Goal: Transaction & Acquisition: Book appointment/travel/reservation

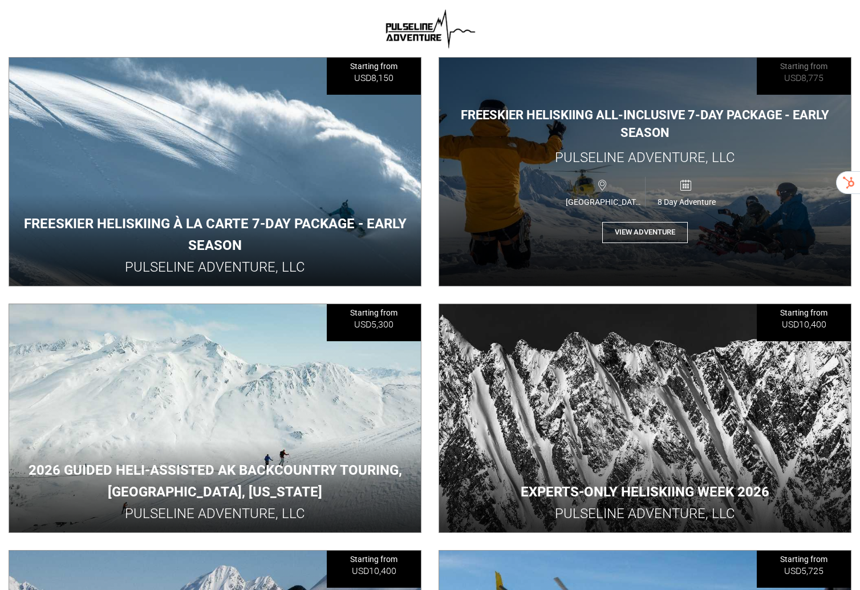
click at [657, 234] on button "View Adventure" at bounding box center [645, 232] width 86 height 21
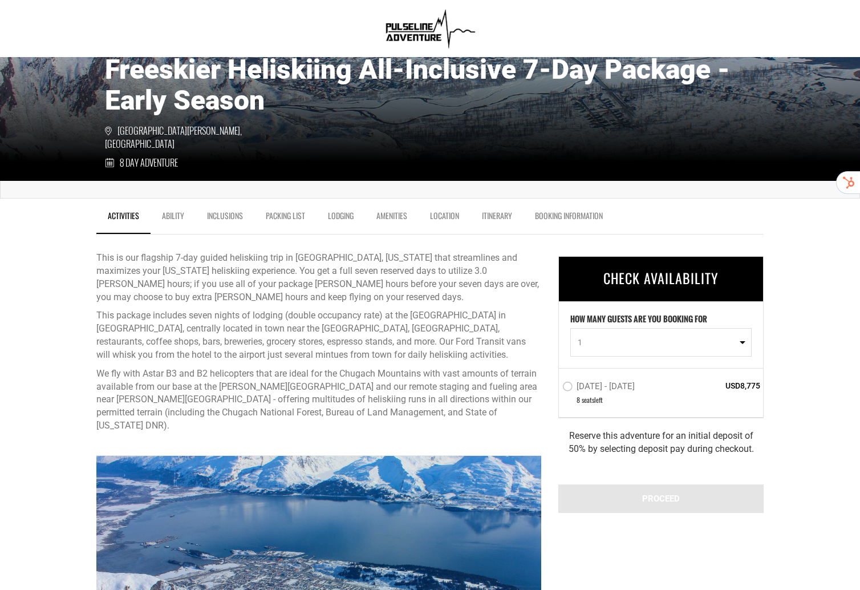
scroll to position [221, 0]
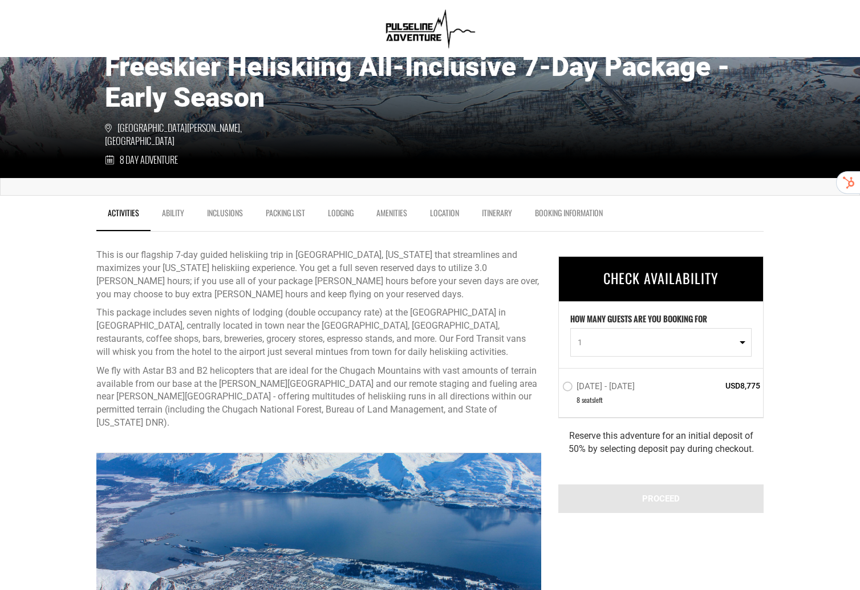
click at [721, 343] on span "1" at bounding box center [657, 342] width 159 height 11
click at [690, 427] on link "4" at bounding box center [661, 432] width 180 height 21
select select "4"
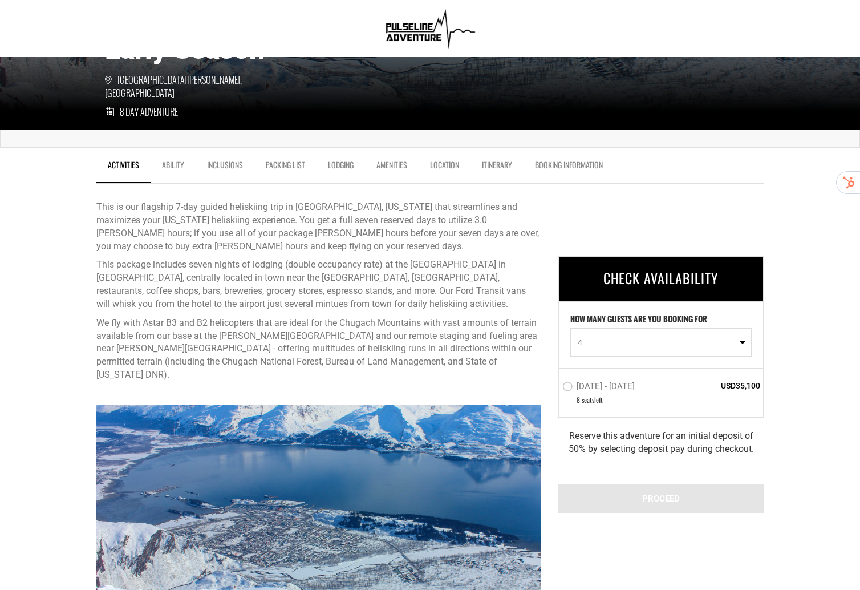
scroll to position [278, 0]
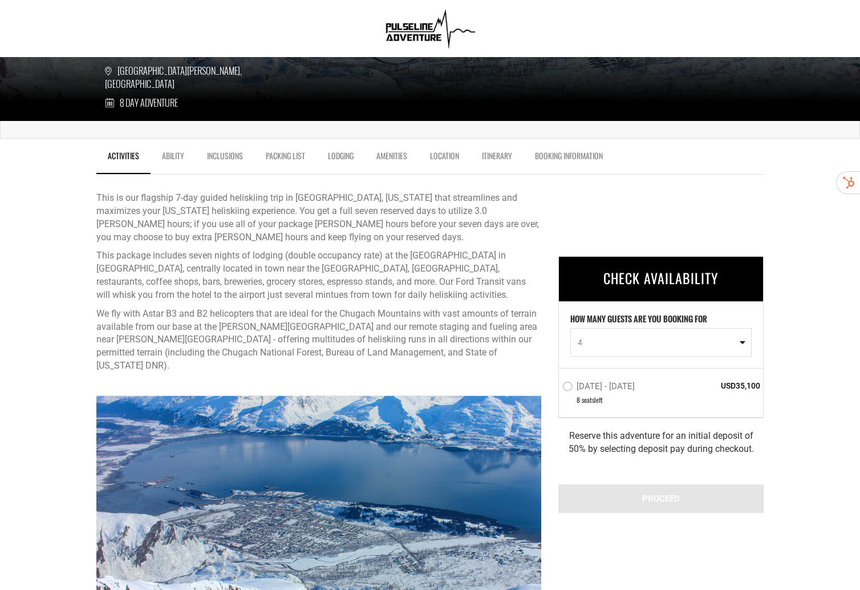
click at [614, 395] on span "8 seat s left" at bounding box center [620, 400] width 115 height 11
click at [608, 385] on label "[DATE] - [DATE]" at bounding box center [600, 388] width 75 height 14
click at [555, 385] on input "[DATE] - [DATE]" at bounding box center [555, 392] width 0 height 26
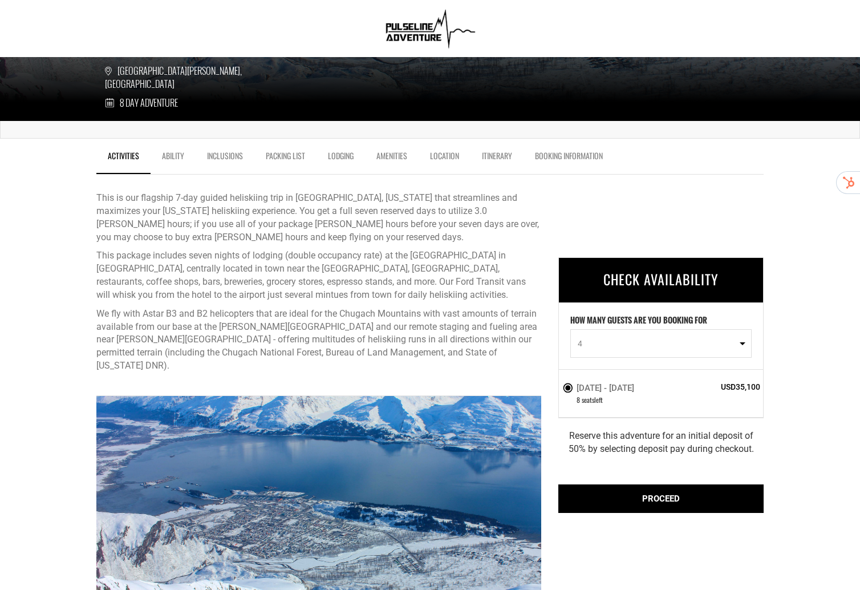
scroll to position [299, 0]
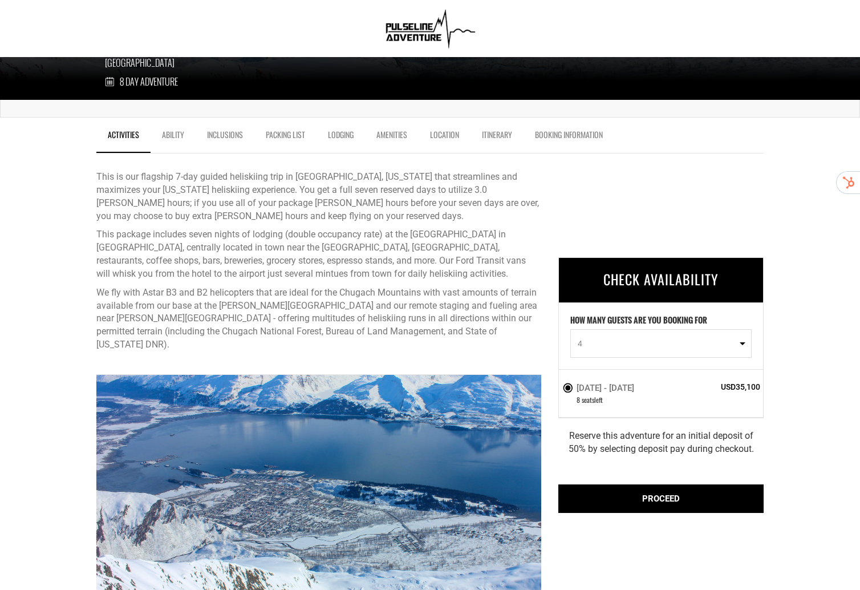
click at [672, 501] on div "PROCEED" at bounding box center [661, 498] width 205 height 29
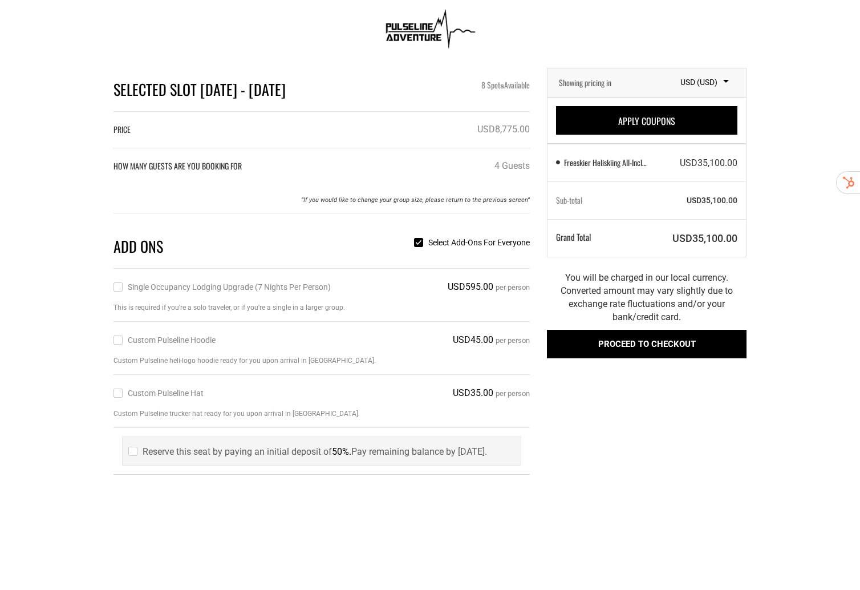
click at [188, 286] on label "Single Occupancy Lodging Upgrade (7 nights per person)" at bounding box center [222, 287] width 217 height 13
click at [121, 286] on input "Single Occupancy Lodging Upgrade (7 nights per person)" at bounding box center [117, 287] width 7 height 13
checkbox input "true"
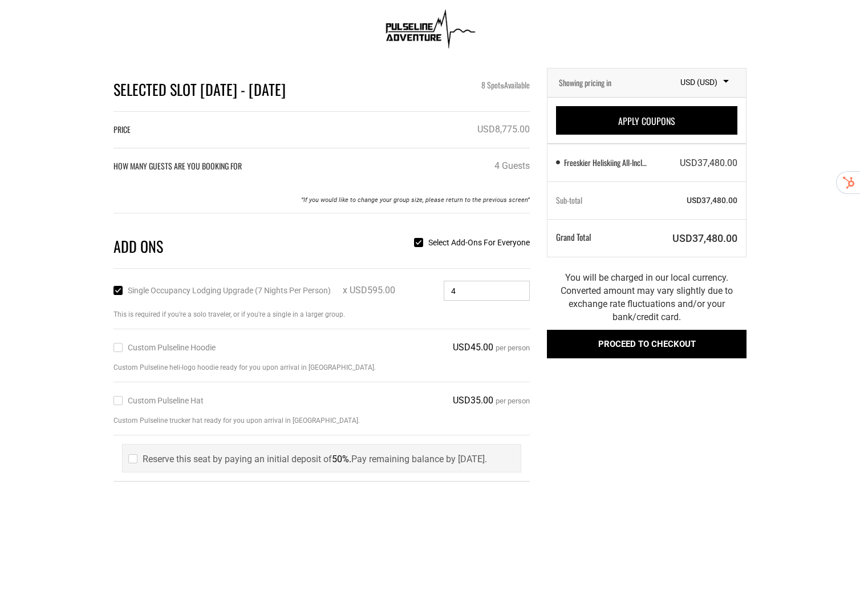
click at [471, 289] on input "4" at bounding box center [487, 291] width 86 height 20
click at [666, 348] on button "Proceed to checkout" at bounding box center [647, 344] width 200 height 29
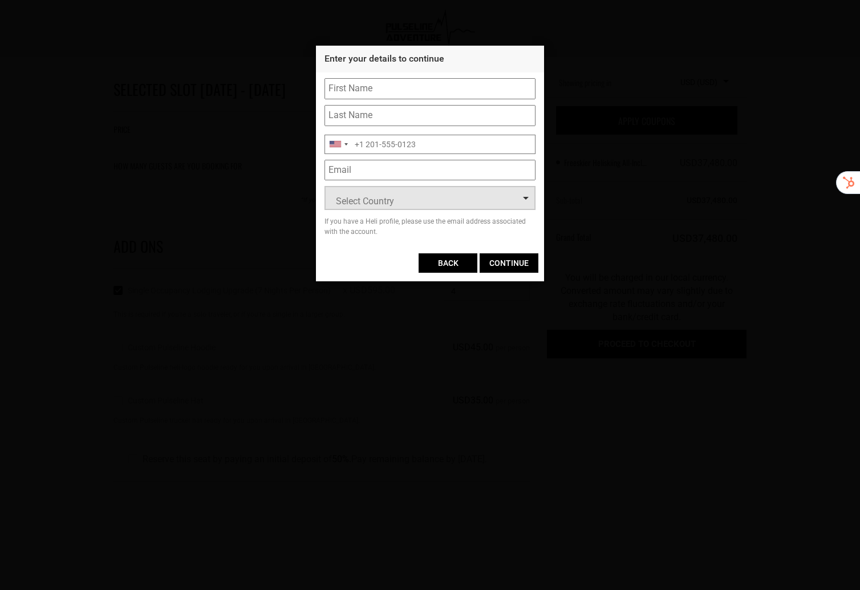
click at [465, 202] on span "Select Country" at bounding box center [430, 198] width 210 height 23
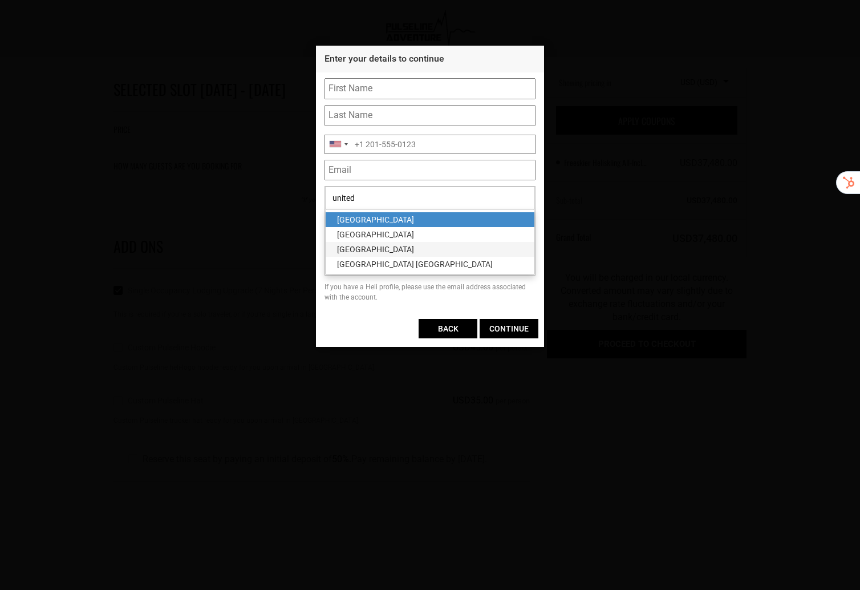
type input "united"
click at [415, 254] on div "[GEOGRAPHIC_DATA]" at bounding box center [430, 249] width 186 height 11
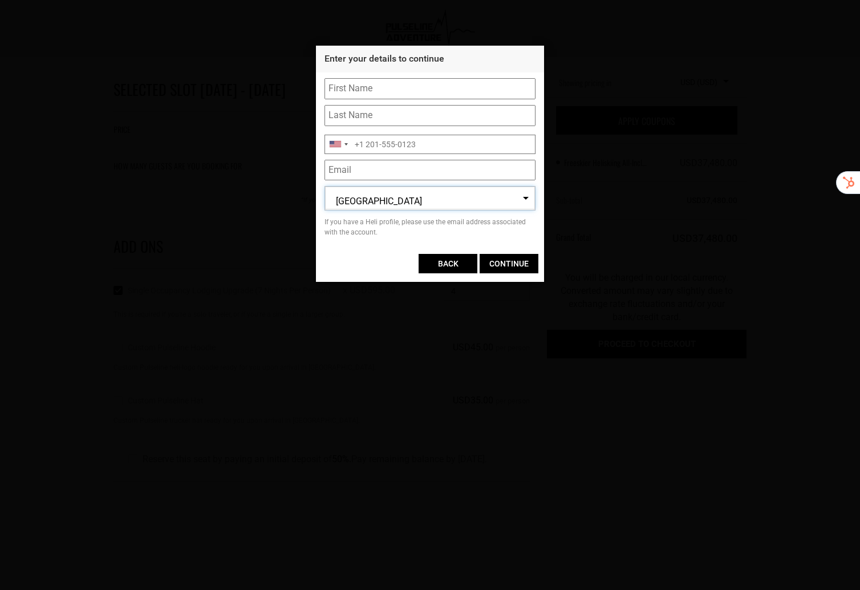
click at [398, 72] on div at bounding box center [430, 85] width 211 height 27
click at [398, 87] on input "text" at bounding box center [430, 88] width 211 height 21
type input "[PERSON_NAME]"
type input "[PHONE_NUMBER]"
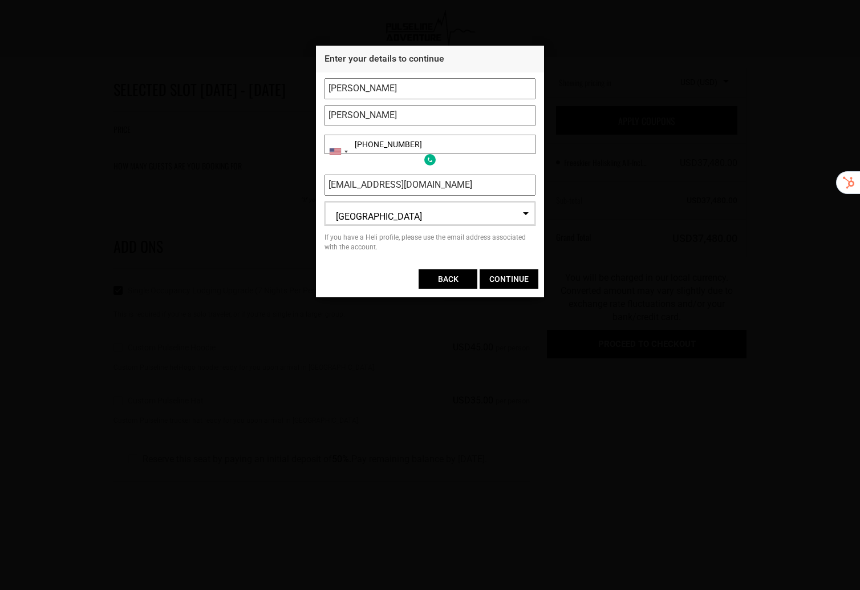
type input "[EMAIL_ADDRESS][DOMAIN_NAME]"
click at [476, 240] on div "If you have a Heli profile, please use the email address associated with the ac…" at bounding box center [430, 242] width 211 height 19
click at [516, 276] on input "CONTINUE" at bounding box center [509, 278] width 59 height 19
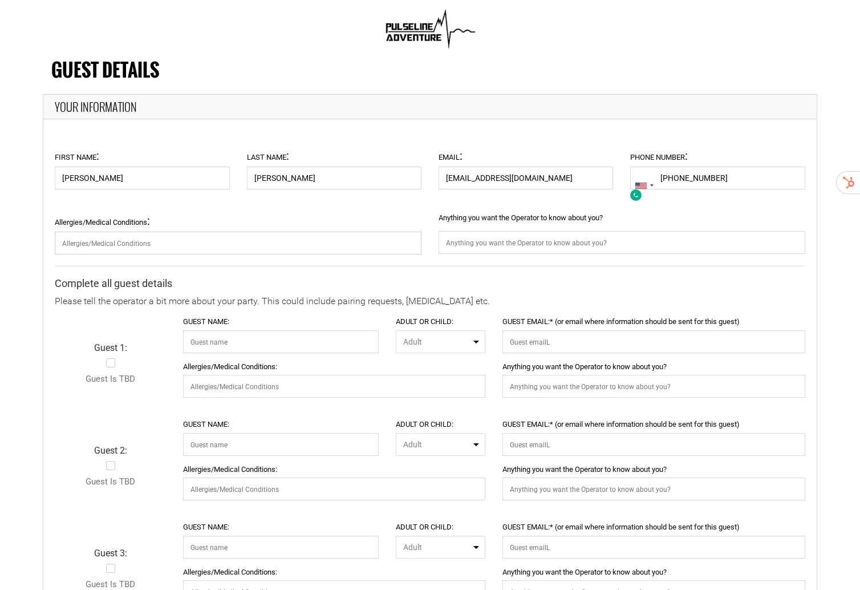
click at [223, 237] on input "Allergies/Medical Conditions :" at bounding box center [238, 243] width 367 height 23
type input "none"
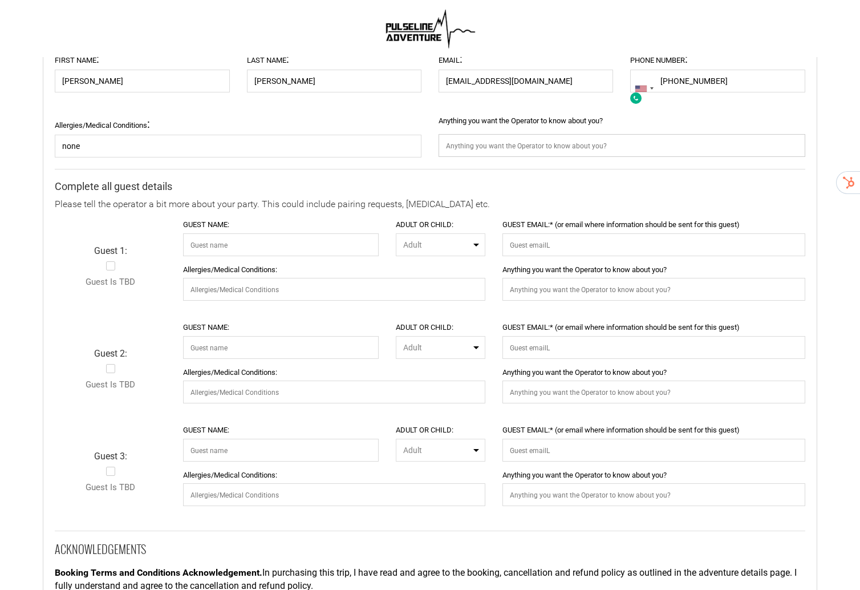
scroll to position [99, 0]
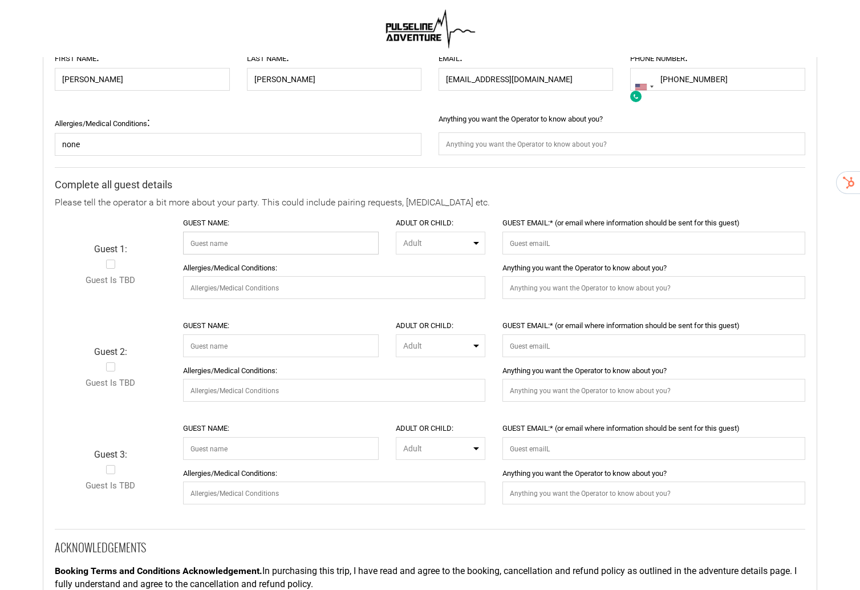
click at [266, 237] on input "GUEST NAME:" at bounding box center [281, 243] width 196 height 23
type input "[PERSON_NAME]"
click at [553, 234] on input "GUEST EMAIL:* (or email where information should be sent for this guest)" at bounding box center [654, 243] width 302 height 23
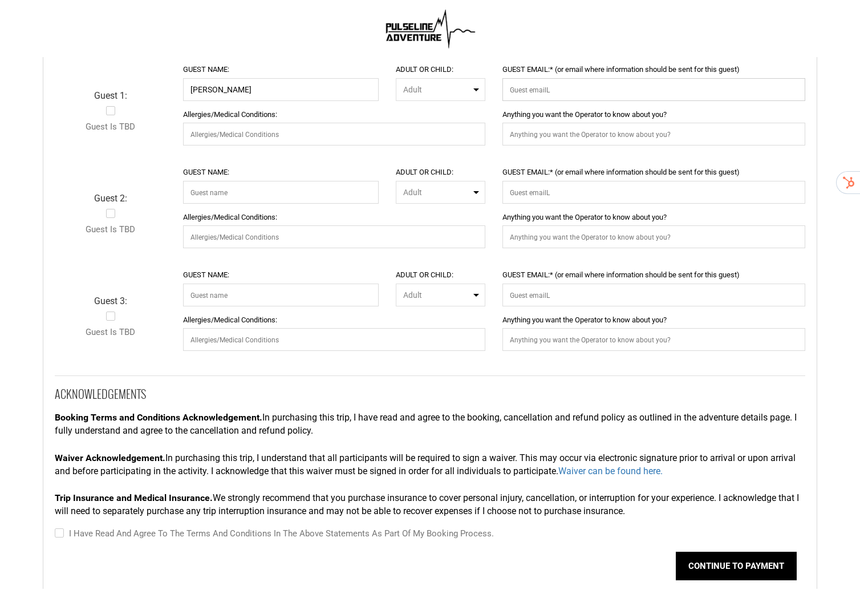
scroll to position [262, 0]
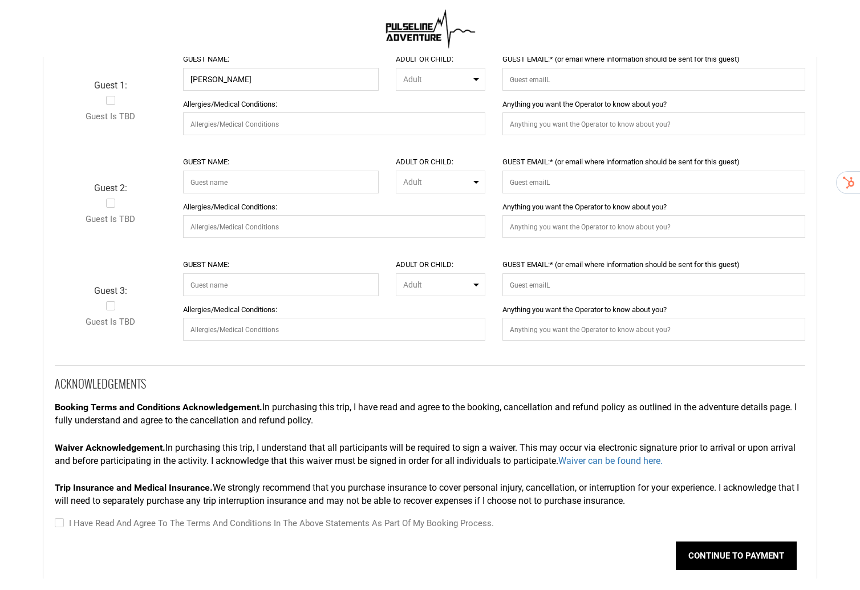
click at [480, 464] on div "Waiver Acknowledgement. In purchasing this trip, I understand that all particip…" at bounding box center [430, 455] width 750 height 38
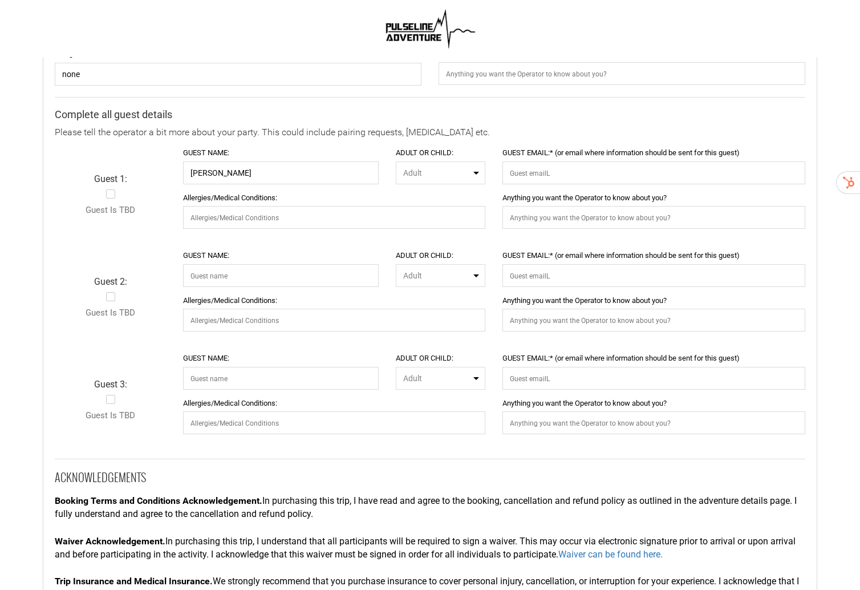
scroll to position [165, 0]
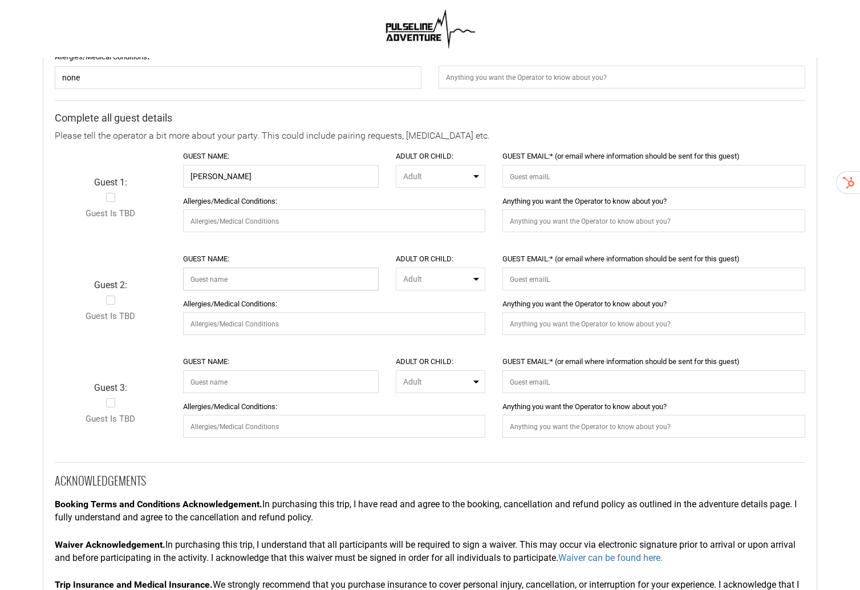
click at [250, 277] on input "GUEST NAME:" at bounding box center [281, 279] width 196 height 23
click at [523, 180] on input "GUEST EMAIL:* (or email where information should be sent for this guest)" at bounding box center [654, 176] width 302 height 23
type input "[EMAIL_ADDRESS][DOMAIN_NAME]"
click at [411, 223] on input "Allergies/Medical Conditions:" at bounding box center [334, 220] width 302 height 23
click at [351, 179] on input "[PERSON_NAME]" at bounding box center [281, 176] width 196 height 23
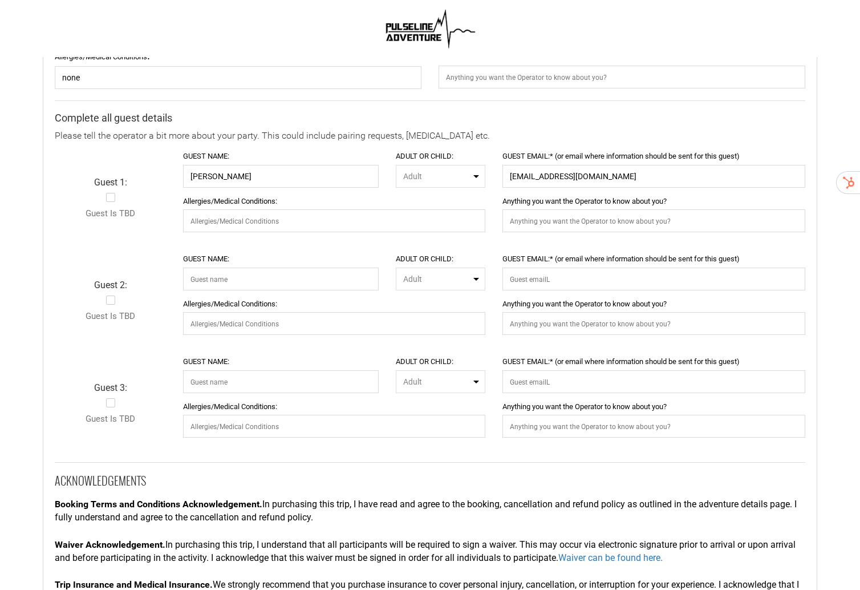
click at [342, 290] on div "GUEST NAME: ADULT OR CHILD: Adult Adult Child Adult Child Allergies/Medical Con…" at bounding box center [335, 299] width 320 height 90
click at [339, 276] on input "GUEST NAME:" at bounding box center [281, 279] width 196 height 23
type input "[PERSON_NAME]"
click at [532, 281] on input "GUEST EMAIL:* (or email where information should be sent for this guest)" at bounding box center [654, 279] width 302 height 23
type input "[EMAIL_ADDRESS][DOMAIN_NAME]"
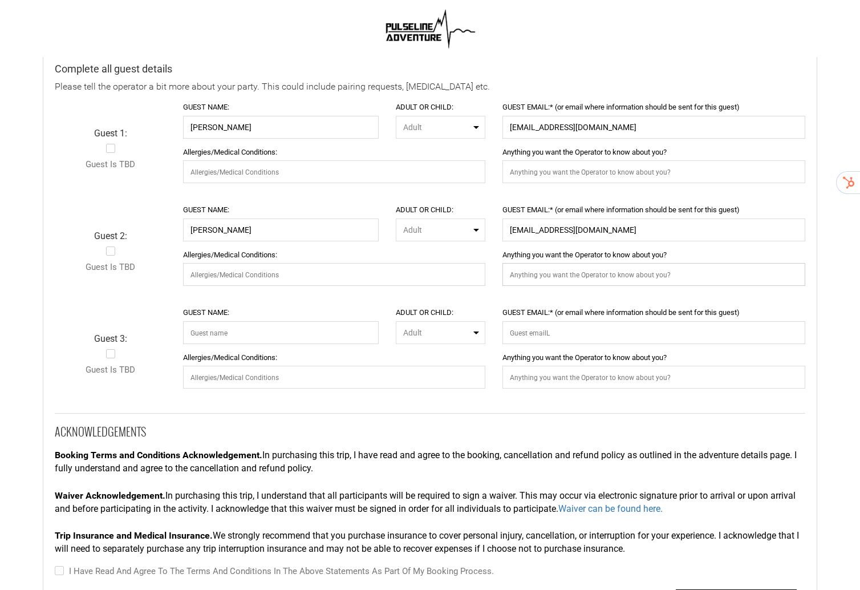
scroll to position [219, 0]
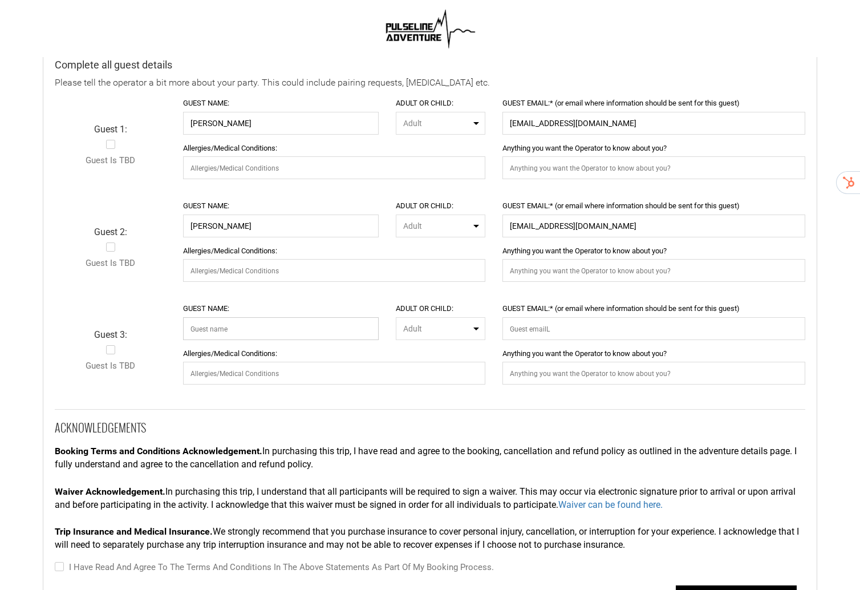
click at [219, 334] on input "GUEST NAME:" at bounding box center [281, 328] width 196 height 23
type input "[PERSON_NAME]"
click at [109, 148] on label "Guest is TBD" at bounding box center [111, 151] width 50 height 31
click at [93, 148] on input "Guest is TBD" at bounding box center [89, 151] width 7 height 31
checkbox input "true"
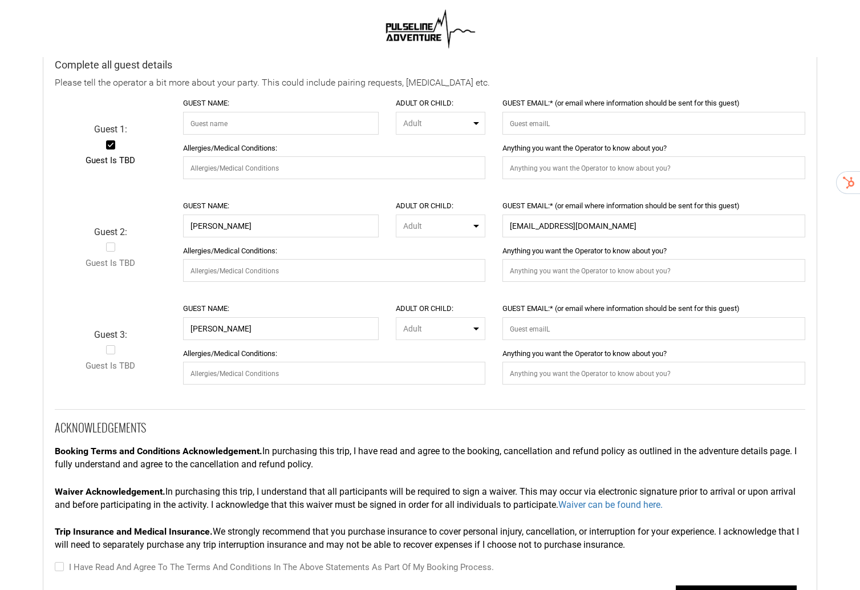
select select "? string: ?"
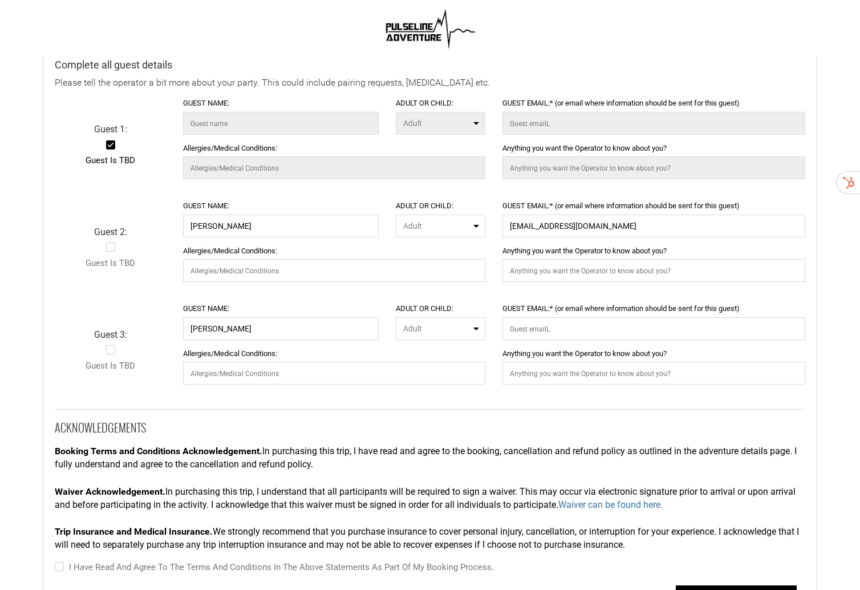
click at [107, 248] on label "Guest is TBD" at bounding box center [111, 254] width 50 height 31
click at [93, 248] on input "Guest is TBD" at bounding box center [89, 254] width 7 height 31
checkbox input "true"
select select "? string: ?"
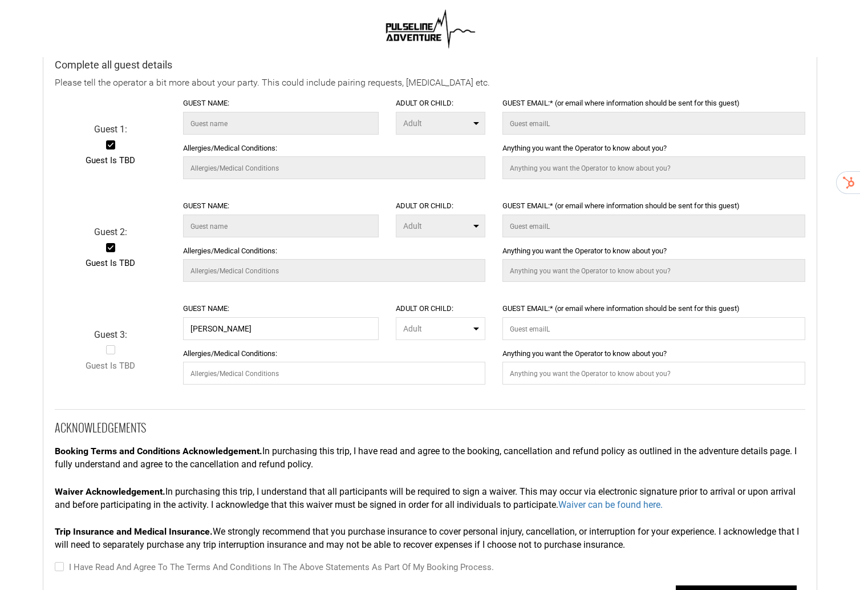
click at [111, 358] on label "Guest is TBD" at bounding box center [111, 357] width 50 height 31
click at [93, 358] on input "Guest is TBD" at bounding box center [89, 357] width 7 height 31
checkbox input "true"
select select "? string: ?"
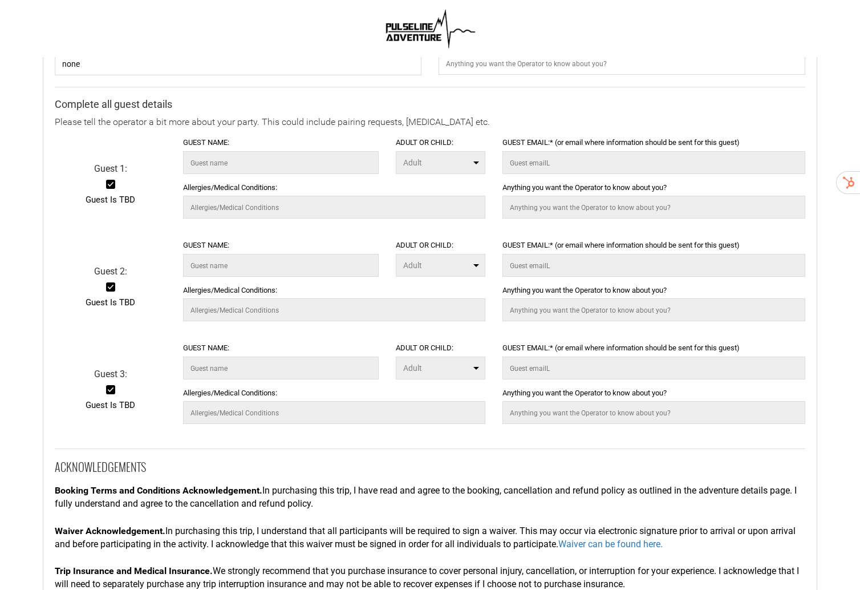
scroll to position [262, 0]
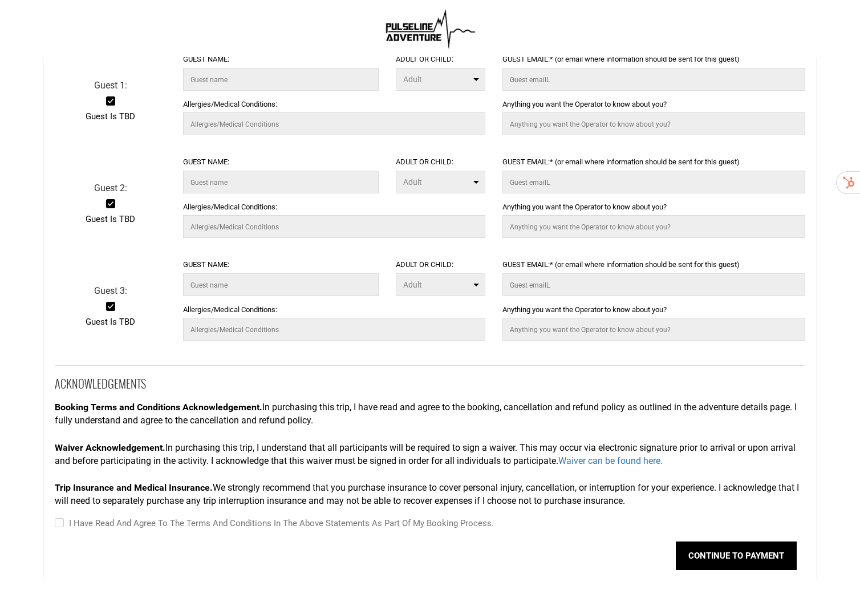
click at [695, 553] on button "CONTINUE TO PAYMENT" at bounding box center [736, 555] width 121 height 29
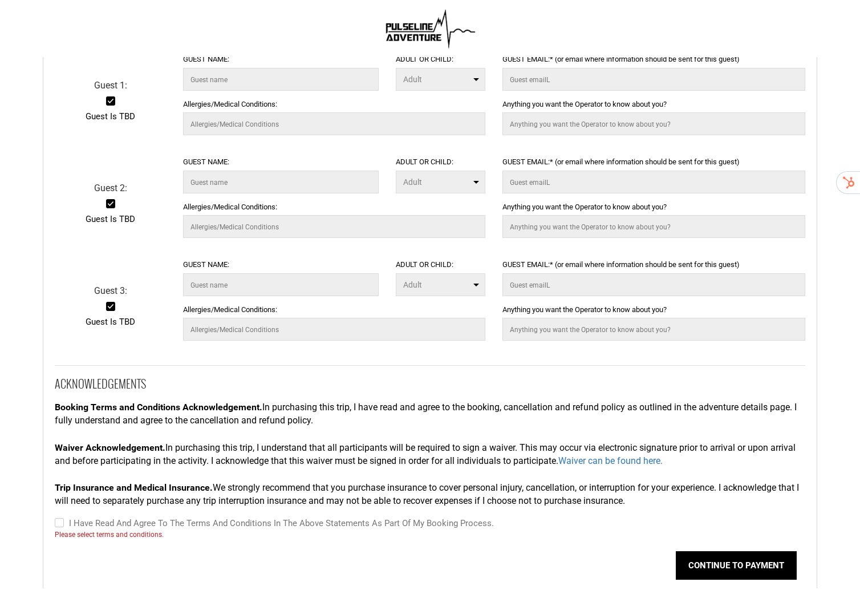
click at [438, 521] on label "I have read and agree to the terms and conditions in the above statements as pa…" at bounding box center [274, 523] width 439 height 14
click at [62, 521] on input "I have read and agree to the terms and conditions in the above statements as pa…" at bounding box center [58, 523] width 7 height 14
checkbox input "true"
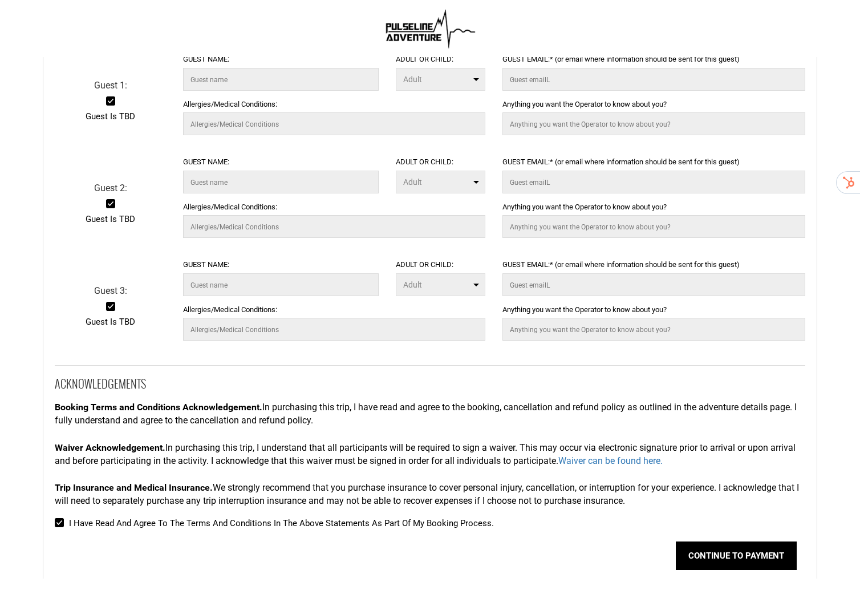
click at [725, 557] on button "CONTINUE TO PAYMENT" at bounding box center [736, 555] width 121 height 29
